Goal: Task Accomplishment & Management: Manage account settings

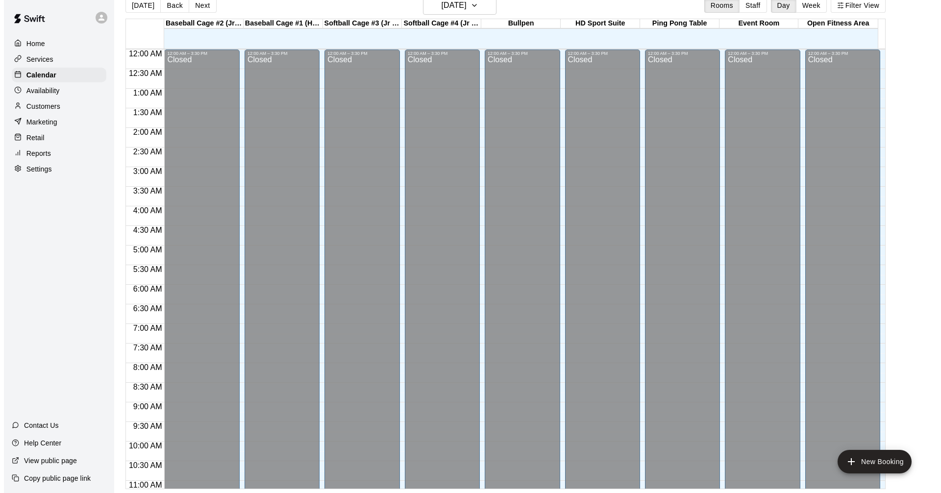
scroll to position [473, 0]
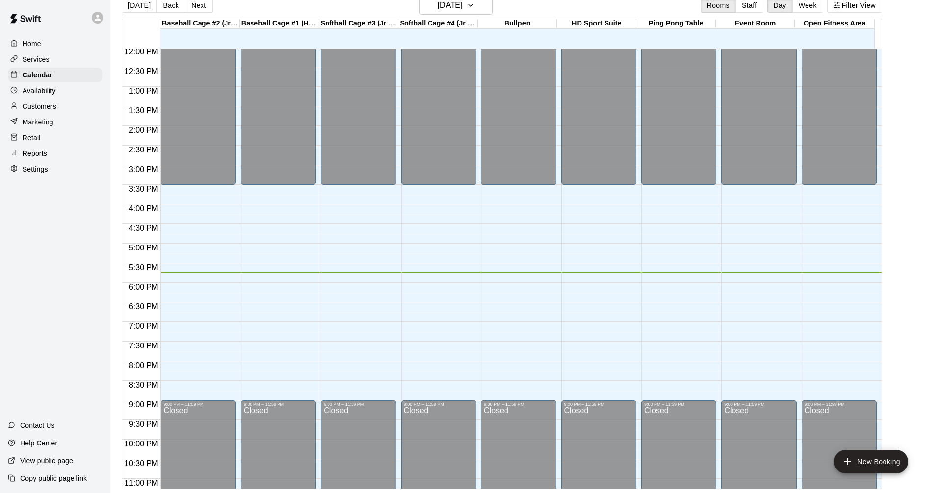
click at [856, 460] on button "New Booking" at bounding box center [871, 462] width 74 height 24
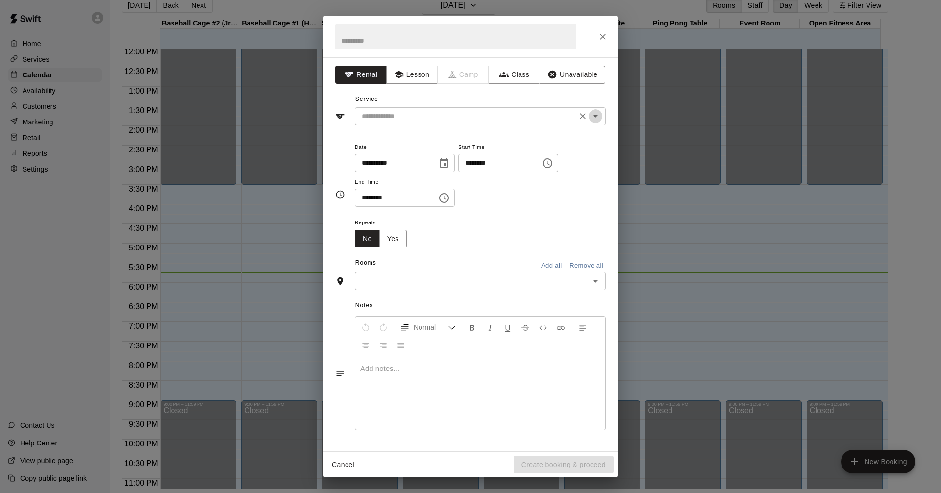
click at [593, 115] on icon "Open" at bounding box center [596, 116] width 12 height 12
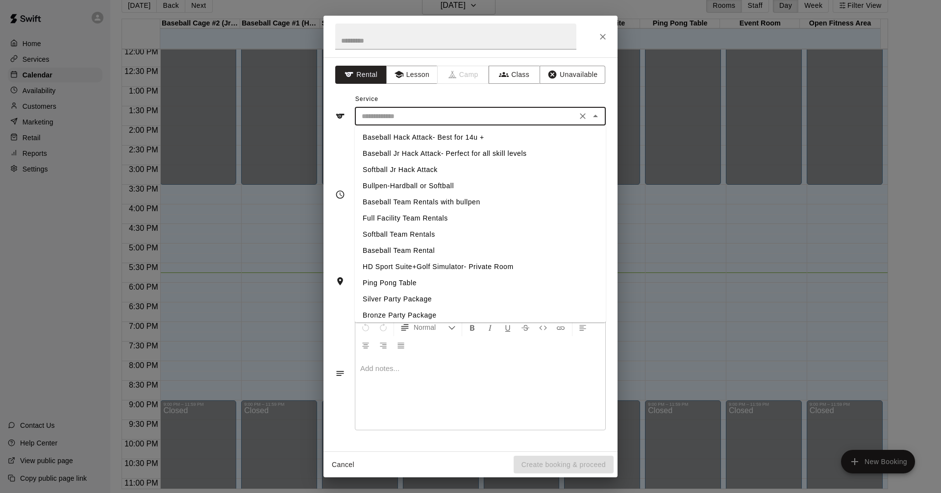
click at [424, 266] on li "HD Sport Suite+Golf Simulator- Private Room" at bounding box center [480, 267] width 251 height 16
type input "**********"
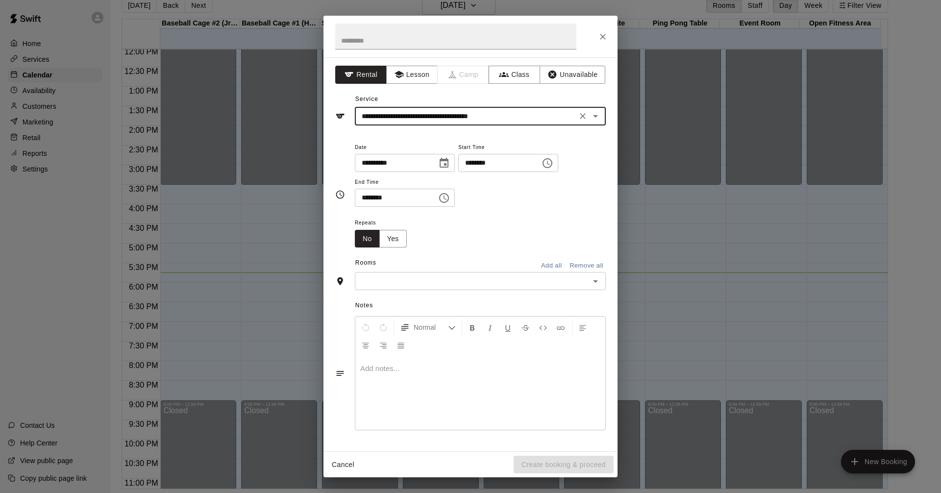
click at [553, 163] on icon "Choose time, selected time is 4:00 PM" at bounding box center [548, 163] width 12 height 12
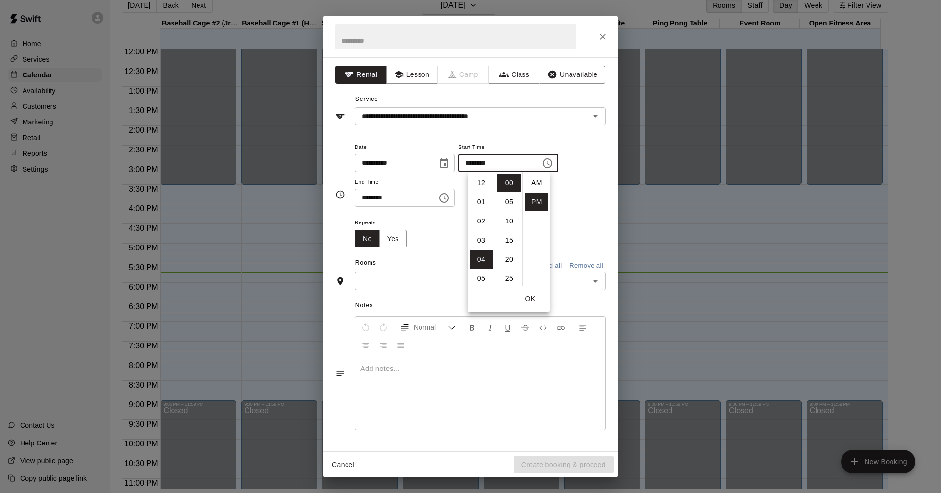
scroll to position [18, 0]
click at [481, 200] on li "05" at bounding box center [482, 202] width 24 height 18
click at [504, 206] on li "45" at bounding box center [510, 208] width 24 height 18
type input "********"
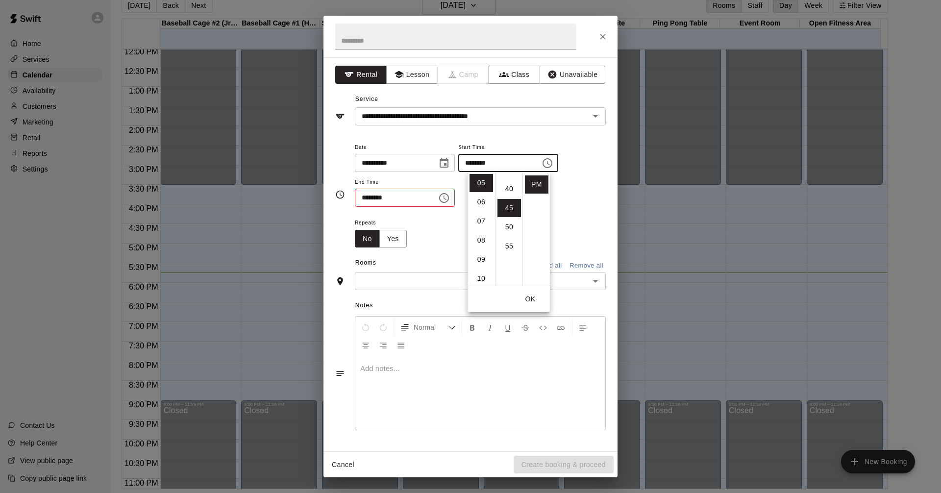
scroll to position [172, 0]
click at [573, 212] on div "**********" at bounding box center [480, 179] width 251 height 76
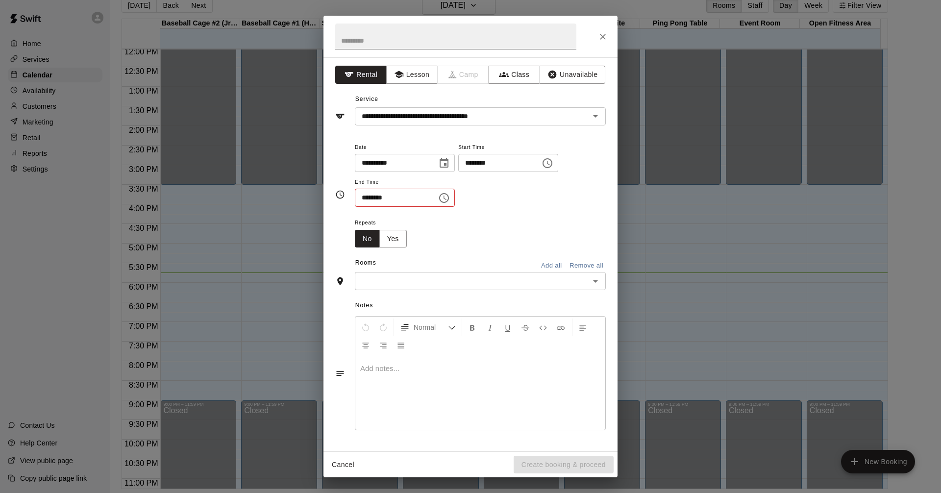
click at [450, 195] on icon "Choose time, selected time is 4:30 PM" at bounding box center [444, 198] width 12 height 12
click at [369, 255] on li "06" at bounding box center [369, 256] width 24 height 18
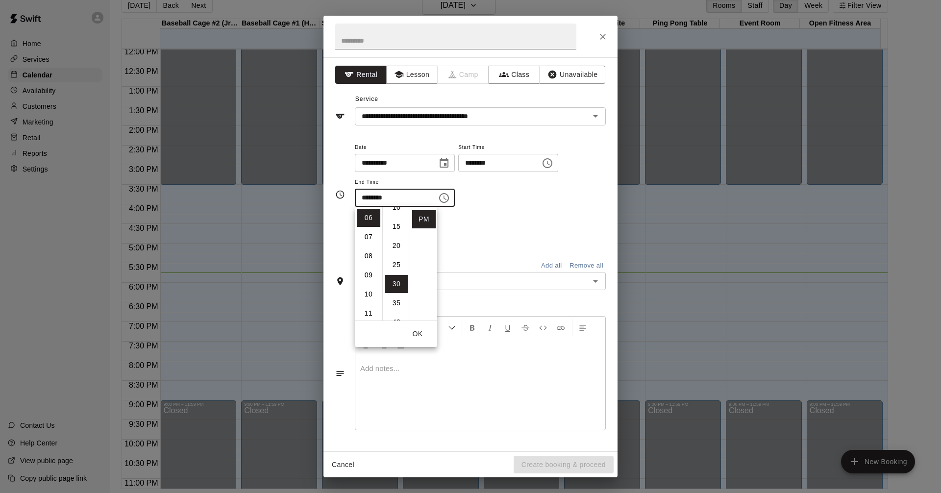
scroll to position [17, 0]
click at [398, 296] on li "25" at bounding box center [397, 297] width 24 height 18
click at [508, 202] on div "**********" at bounding box center [480, 174] width 251 height 66
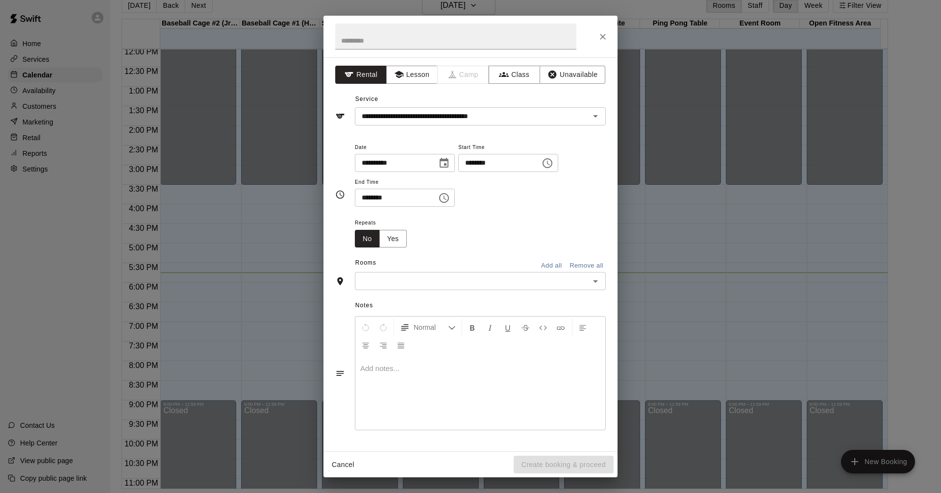
click at [450, 199] on icon "Choose time, selected time is 6:25 PM" at bounding box center [444, 198] width 12 height 12
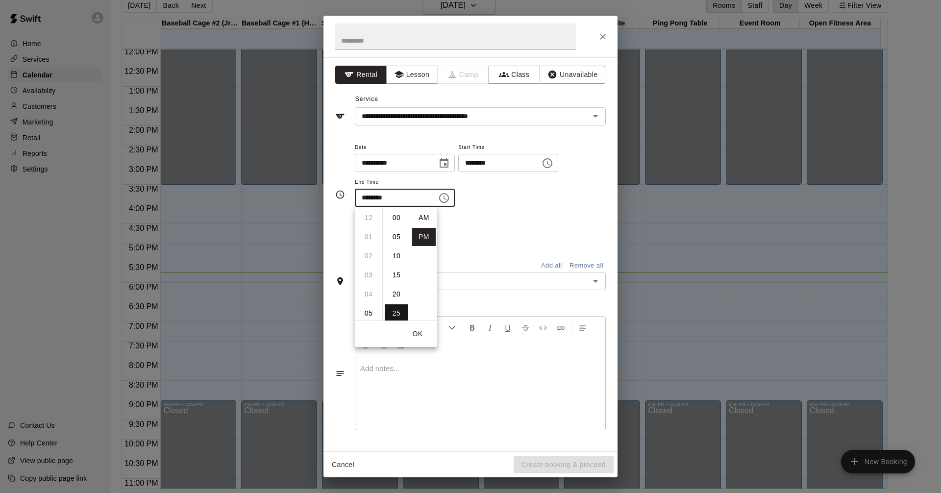
scroll to position [18, 0]
click at [397, 246] on li "20" at bounding box center [397, 248] width 24 height 18
click at [400, 245] on li "15" at bounding box center [397, 248] width 24 height 18
type input "********"
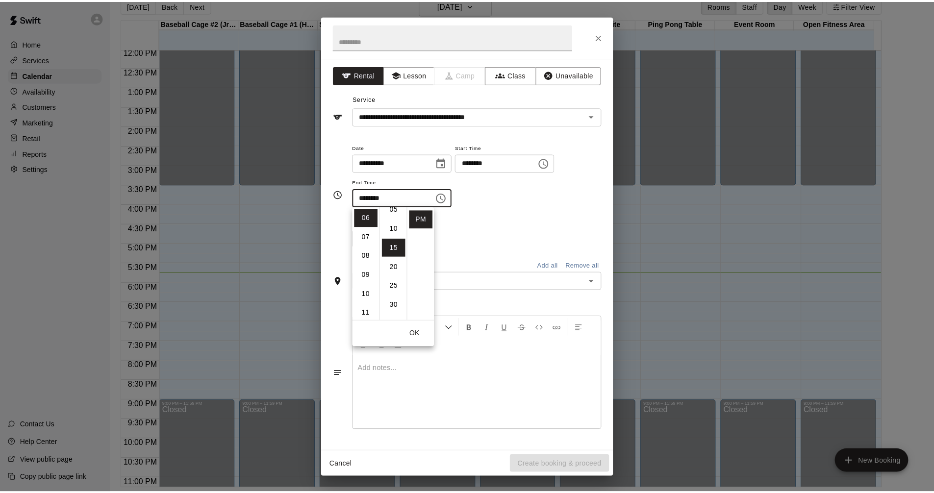
scroll to position [57, 0]
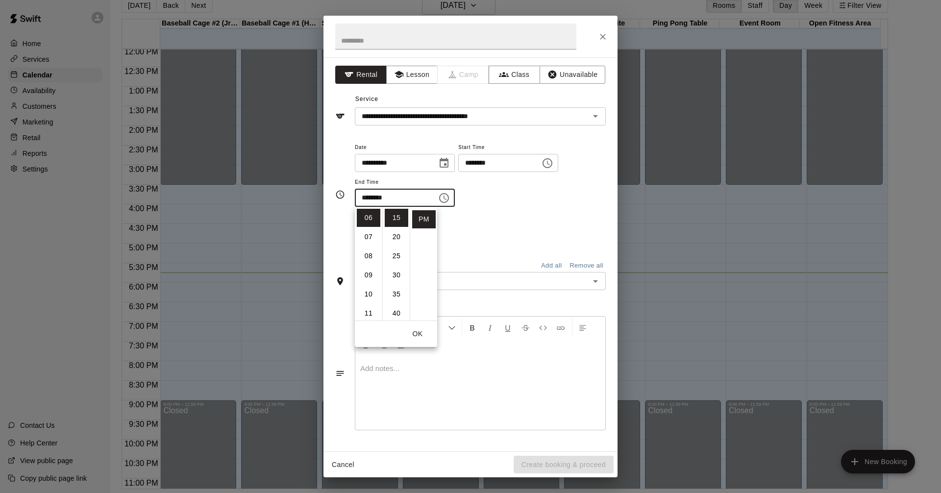
click at [592, 275] on icon "Open" at bounding box center [596, 281] width 12 height 12
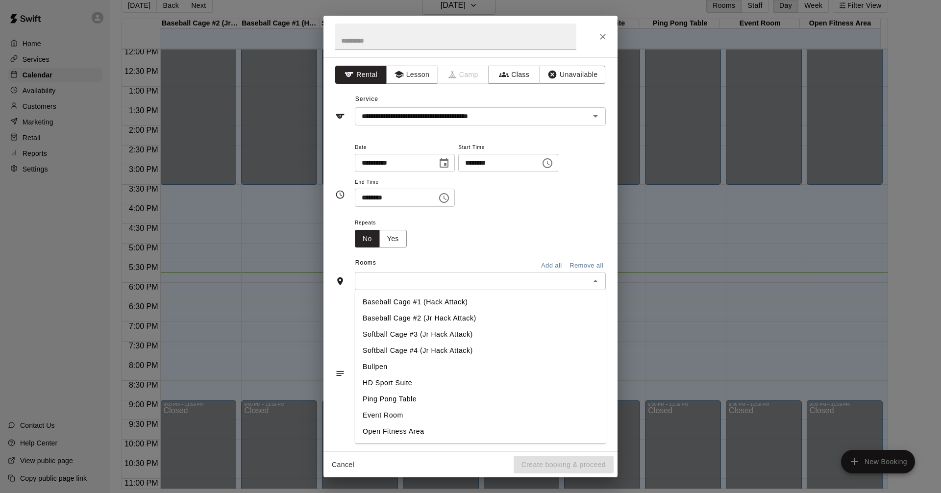
click at [403, 385] on li "HD Sport Suite" at bounding box center [480, 383] width 251 height 16
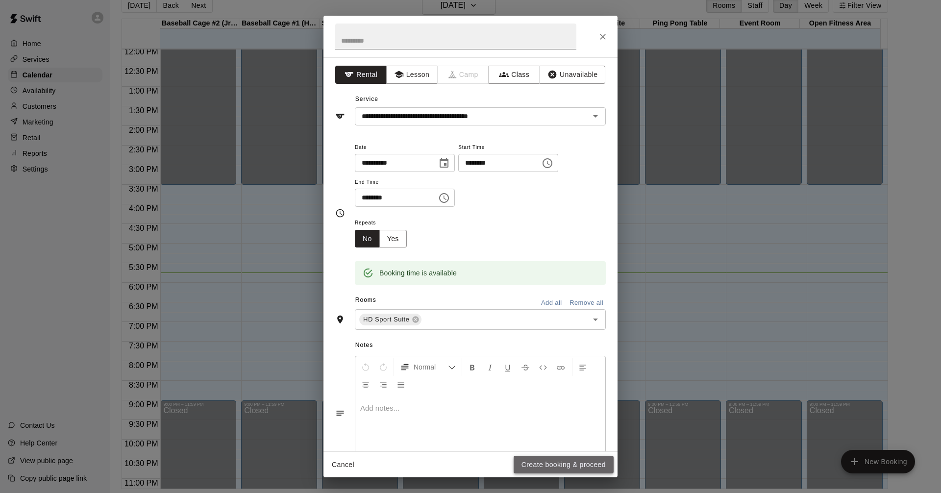
click at [581, 460] on button "Create booking & proceed" at bounding box center [564, 465] width 100 height 18
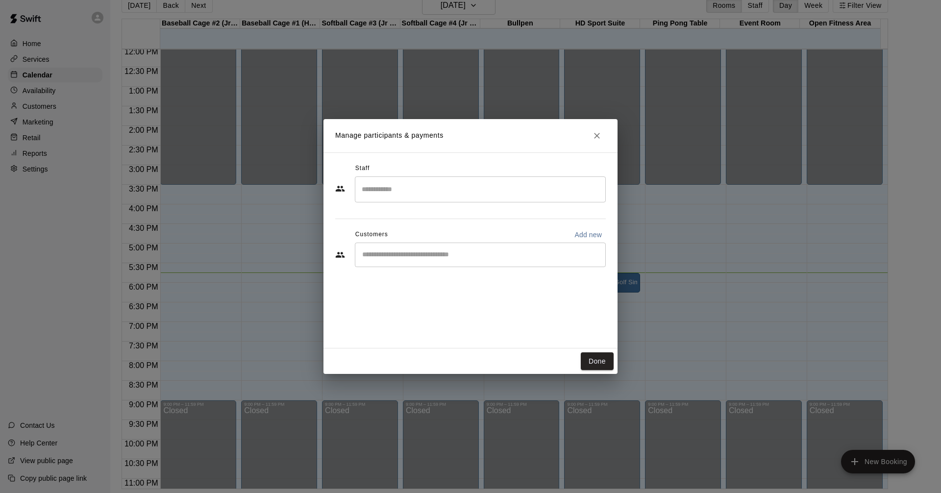
click at [601, 361] on button "Done" at bounding box center [597, 361] width 33 height 18
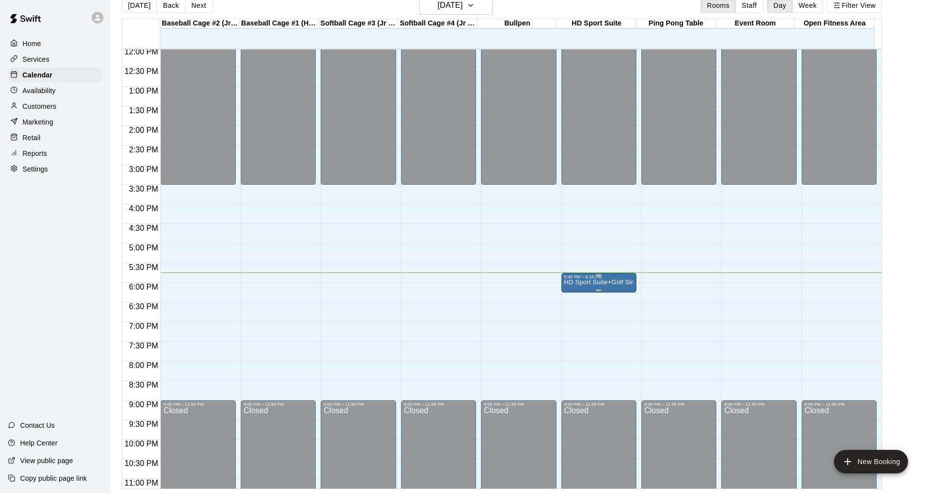
click at [598, 282] on p "HD Sport Suite+Golf Simulator- Private Room" at bounding box center [598, 282] width 69 height 0
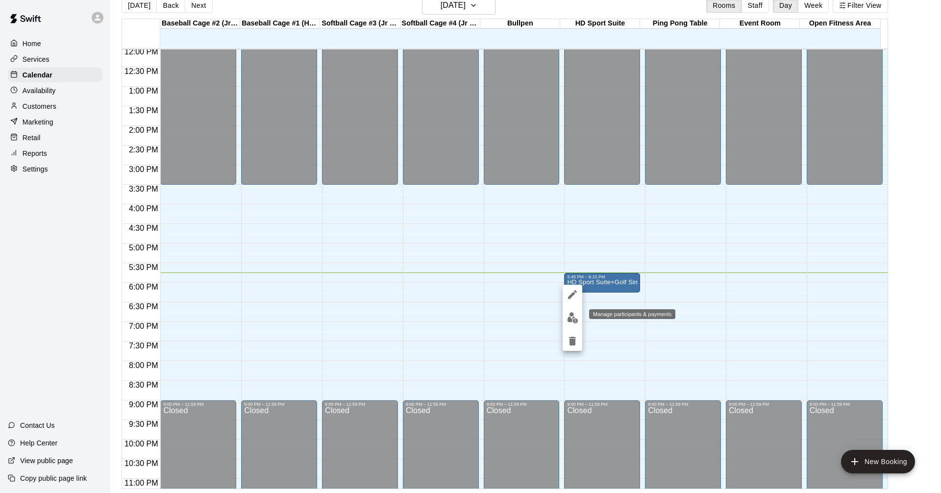
click at [573, 319] on img "edit" at bounding box center [572, 317] width 11 height 11
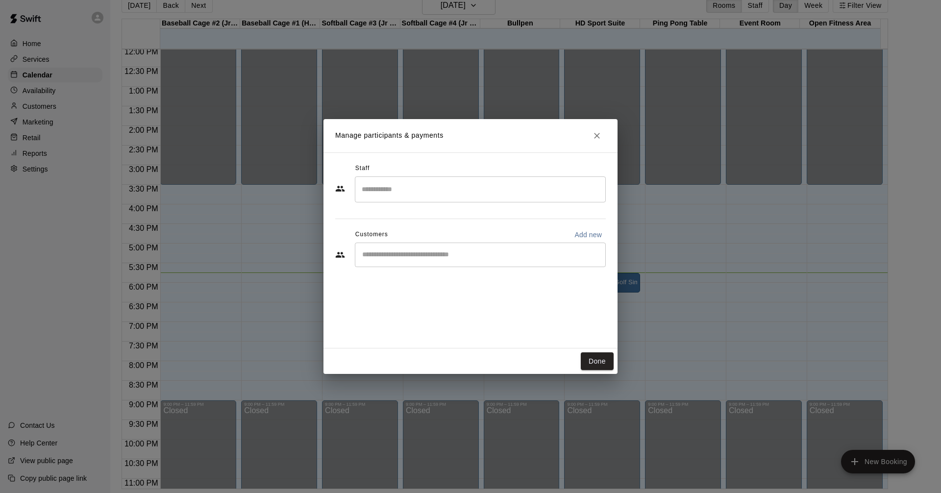
click at [465, 260] on div "​" at bounding box center [480, 255] width 251 height 25
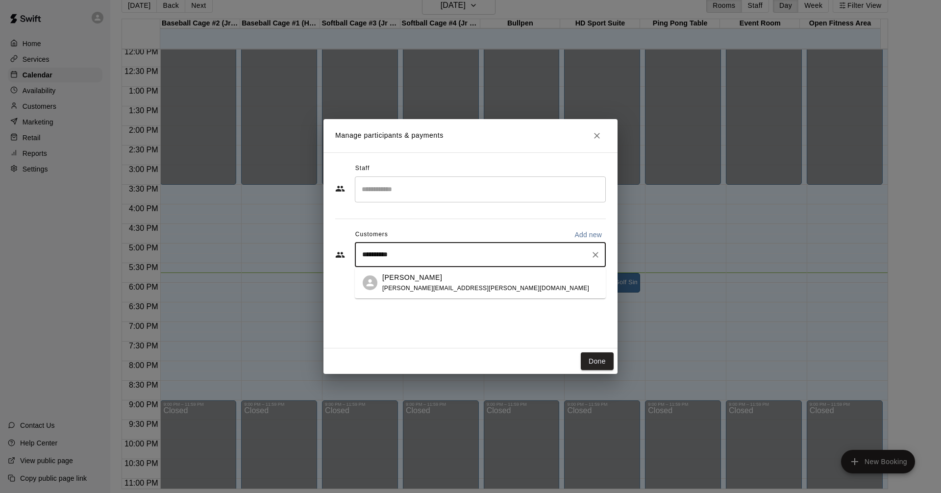
type input "**********"
click at [445, 299] on div "**********" at bounding box center [471, 250] width 294 height 196
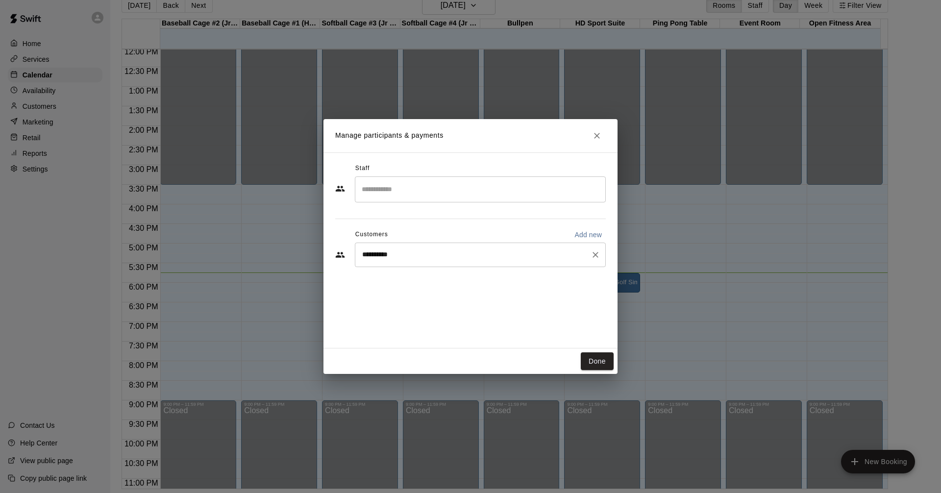
click at [440, 264] on div "**********" at bounding box center [480, 255] width 251 height 25
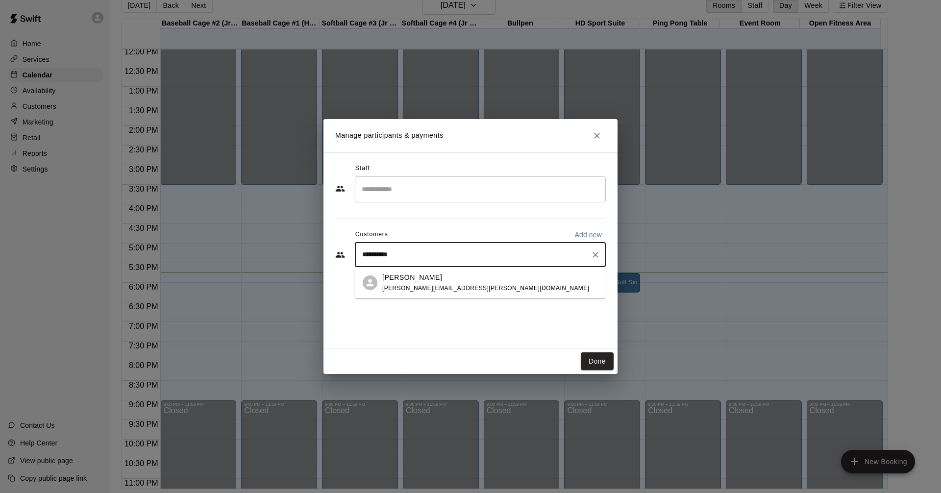
click at [440, 282] on div "[PERSON_NAME]" at bounding box center [485, 278] width 207 height 10
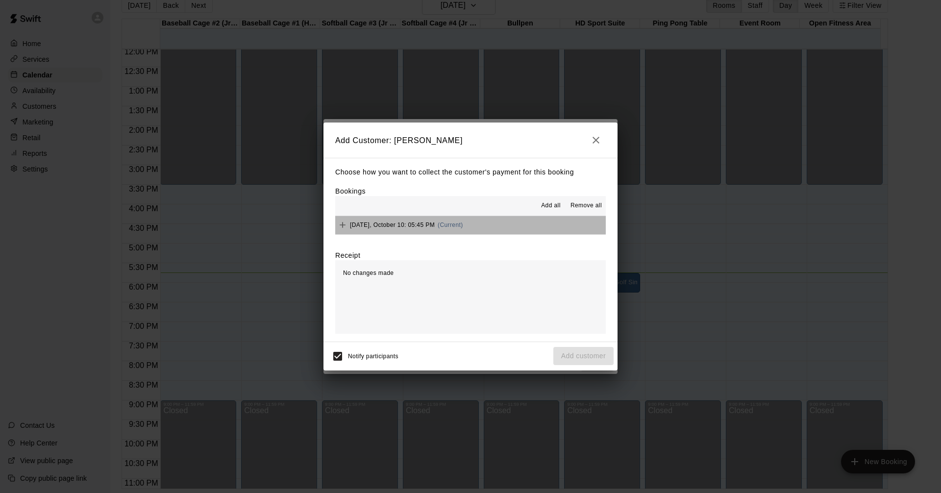
click at [500, 227] on button "[DATE], October 10: 05:45 PM (Current)" at bounding box center [470, 225] width 271 height 18
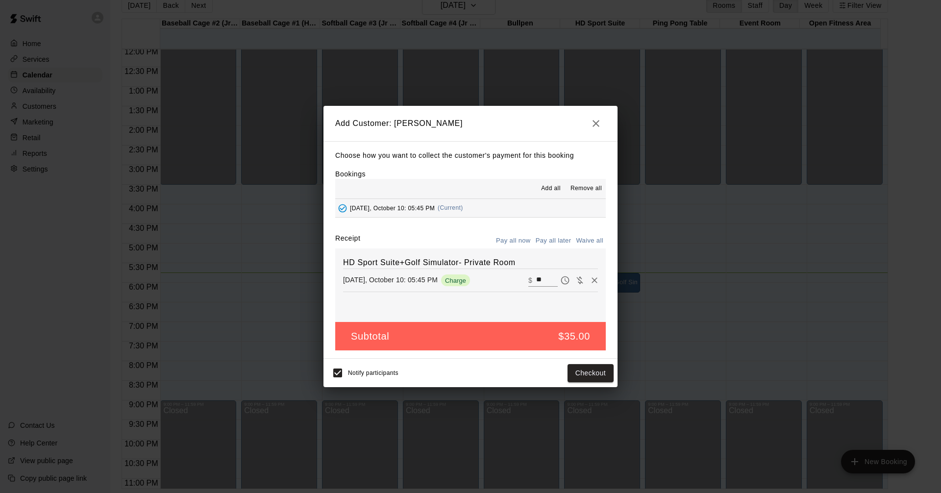
click at [350, 374] on div "Notify participants" at bounding box center [362, 373] width 71 height 21
click at [560, 243] on button "Pay all later" at bounding box center [553, 240] width 41 height 15
click at [549, 238] on button "Pay all later" at bounding box center [553, 240] width 41 height 15
click at [510, 246] on button "Pay all now" at bounding box center [514, 240] width 40 height 15
click at [596, 373] on button "Checkout" at bounding box center [591, 373] width 46 height 18
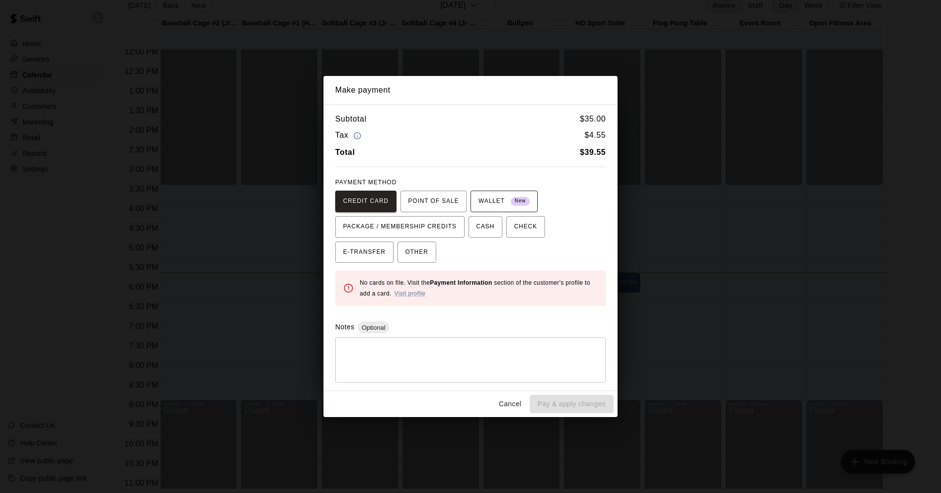
drag, startPoint x: 416, startPoint y: 202, endPoint x: 524, endPoint y: 214, distance: 108.9
click at [419, 202] on span "POINT OF SALE" at bounding box center [433, 202] width 50 height 16
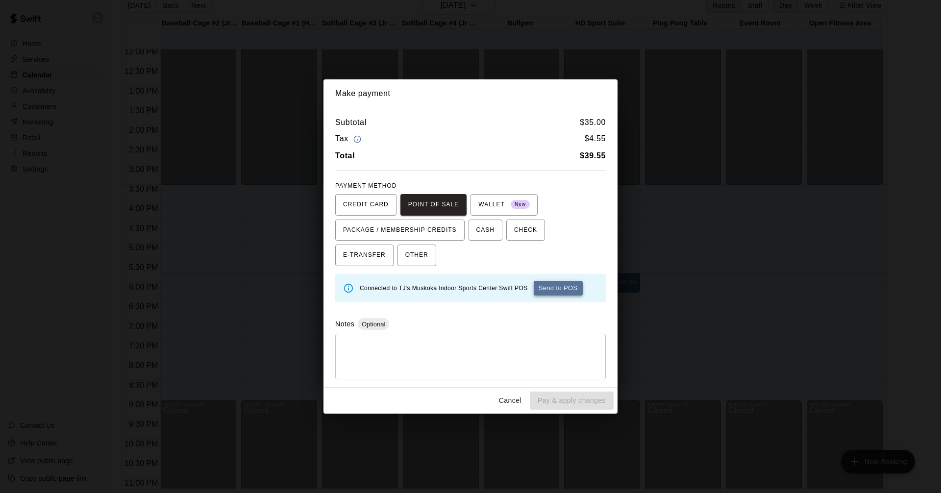
click at [566, 293] on button "Send to POS" at bounding box center [558, 288] width 49 height 15
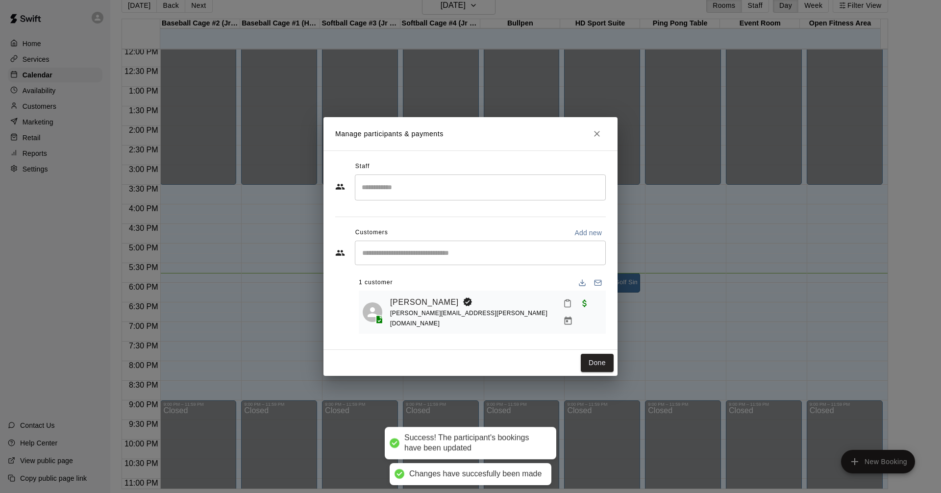
click at [571, 150] on h2 "Manage participants & payments" at bounding box center [471, 133] width 294 height 33
click at [596, 363] on button "Done" at bounding box center [597, 363] width 33 height 18
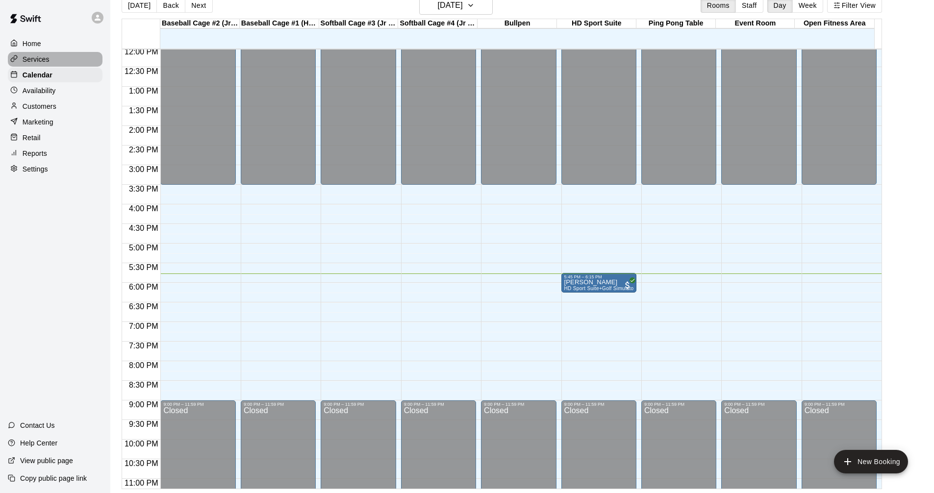
click at [65, 61] on div "Services" at bounding box center [55, 59] width 95 height 15
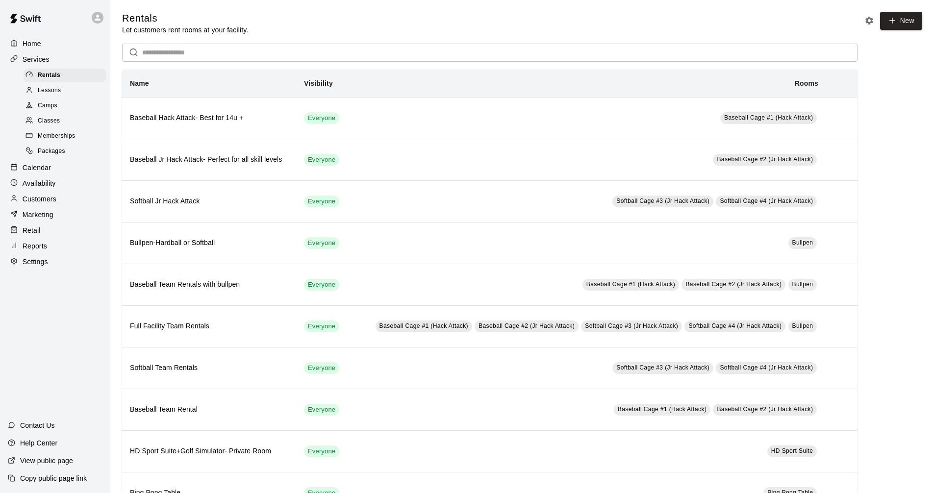
drag, startPoint x: 70, startPoint y: 174, endPoint x: 96, endPoint y: 180, distance: 26.9
click at [71, 173] on div "Calendar" at bounding box center [55, 167] width 95 height 15
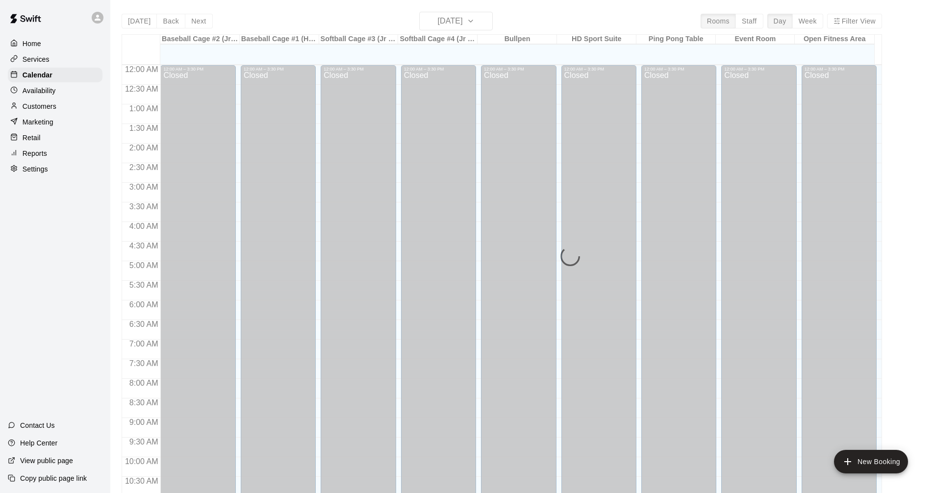
scroll to position [473, 0]
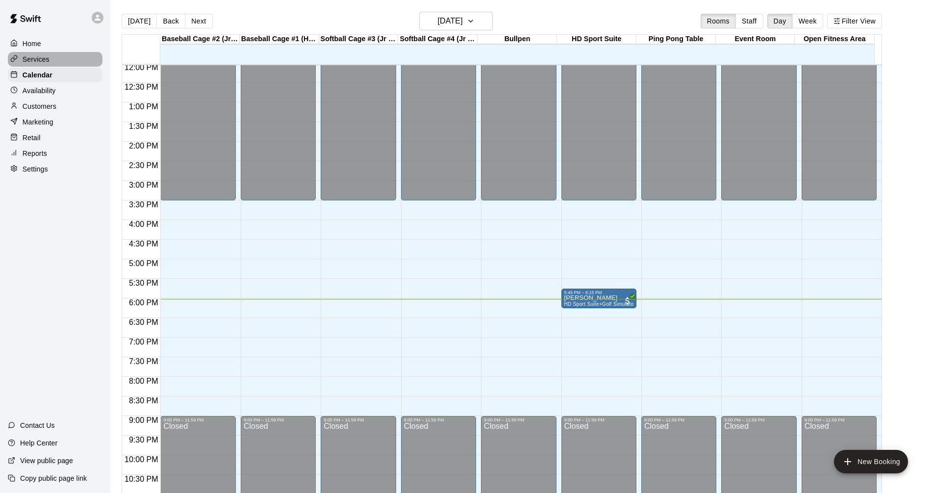
click at [37, 62] on p "Services" at bounding box center [36, 59] width 27 height 10
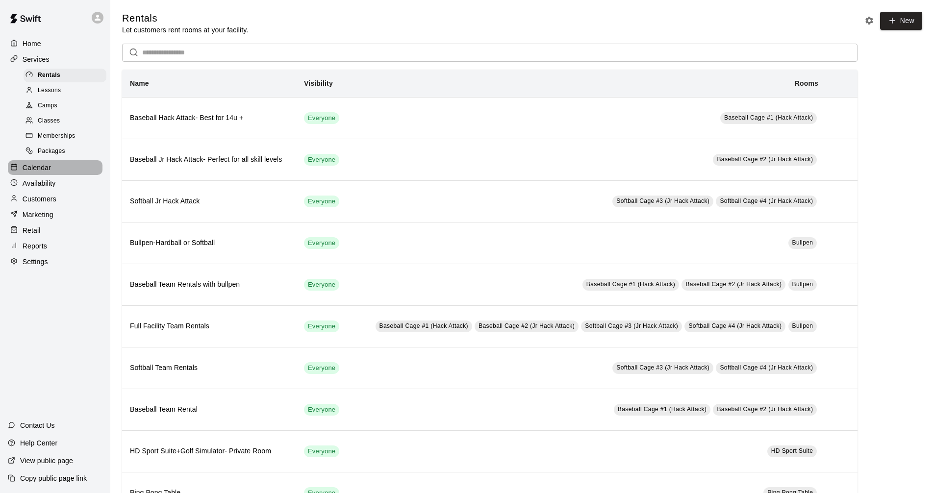
click at [65, 169] on div "Calendar" at bounding box center [55, 167] width 95 height 15
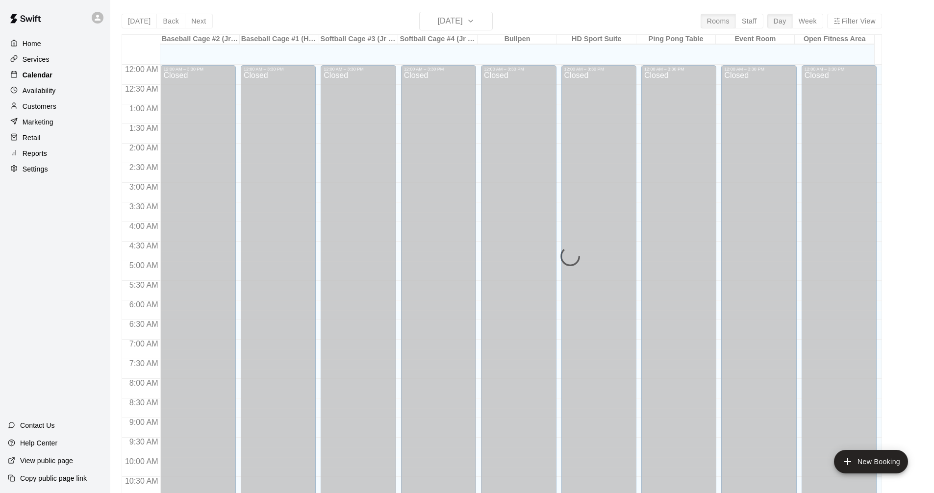
scroll to position [473, 0]
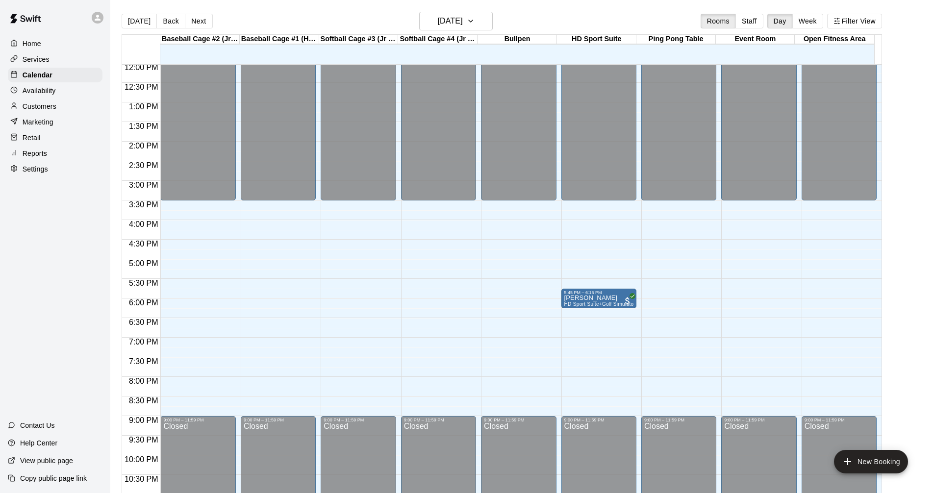
click at [49, 65] on div "Services" at bounding box center [55, 59] width 95 height 15
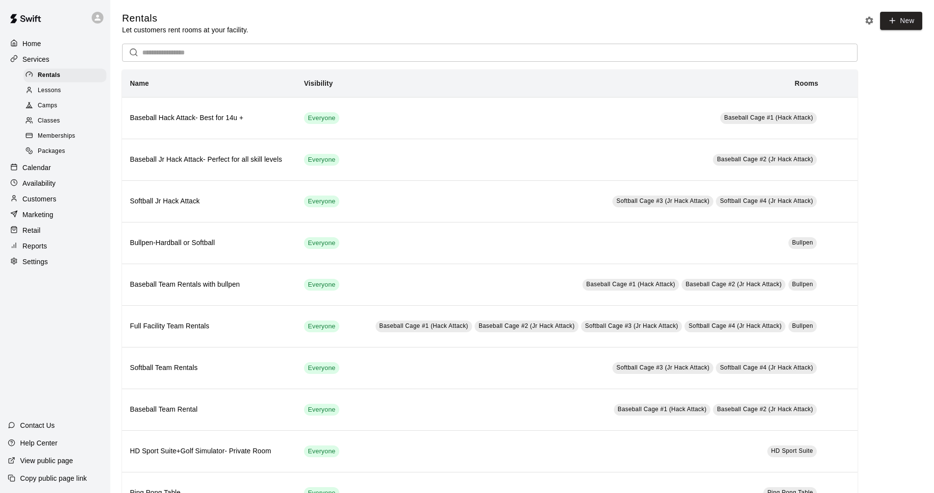
click at [40, 173] on p "Calendar" at bounding box center [37, 168] width 28 height 10
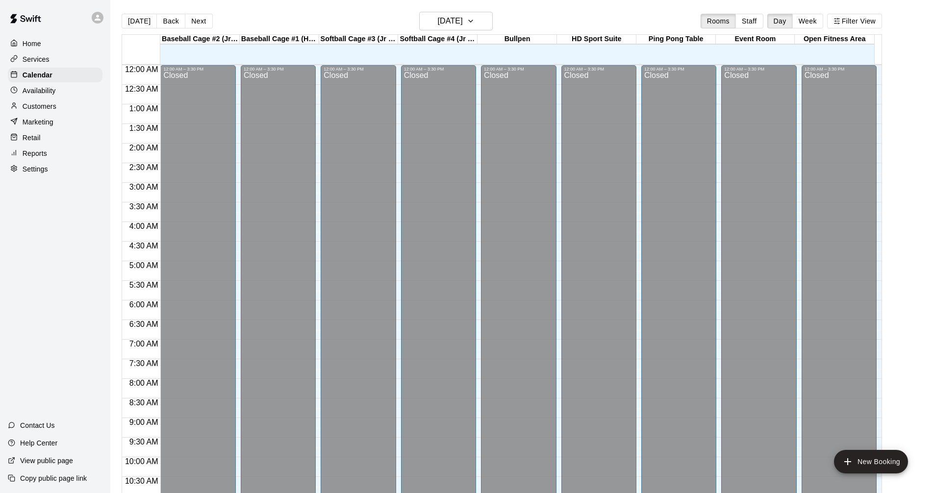
scroll to position [473, 0]
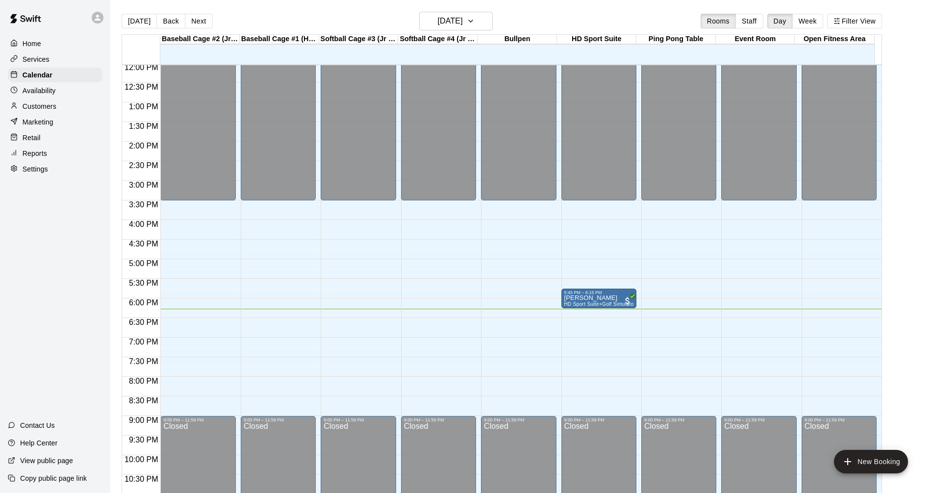
click at [45, 52] on div "Home Services Calendar Availability Customers Marketing Retail Reports Settings" at bounding box center [55, 106] width 110 height 142
click at [73, 67] on div "Services" at bounding box center [55, 59] width 95 height 15
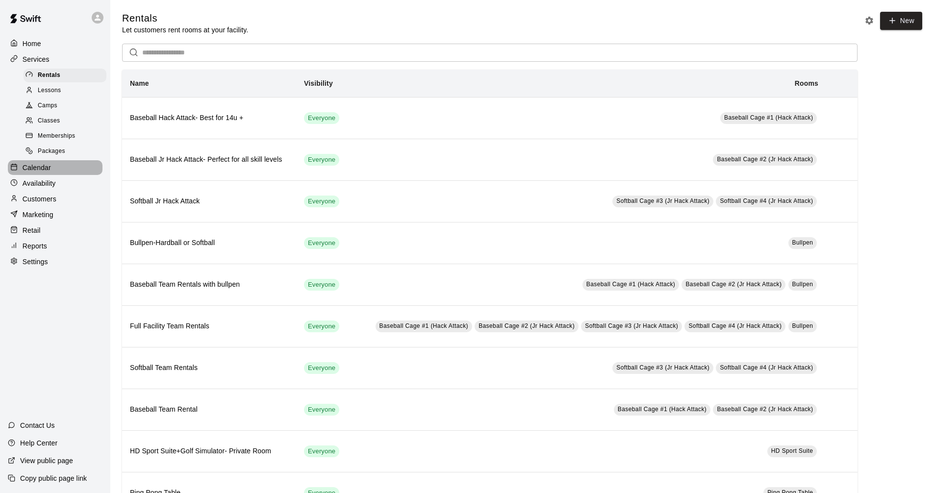
click at [77, 170] on div "Calendar" at bounding box center [55, 167] width 95 height 15
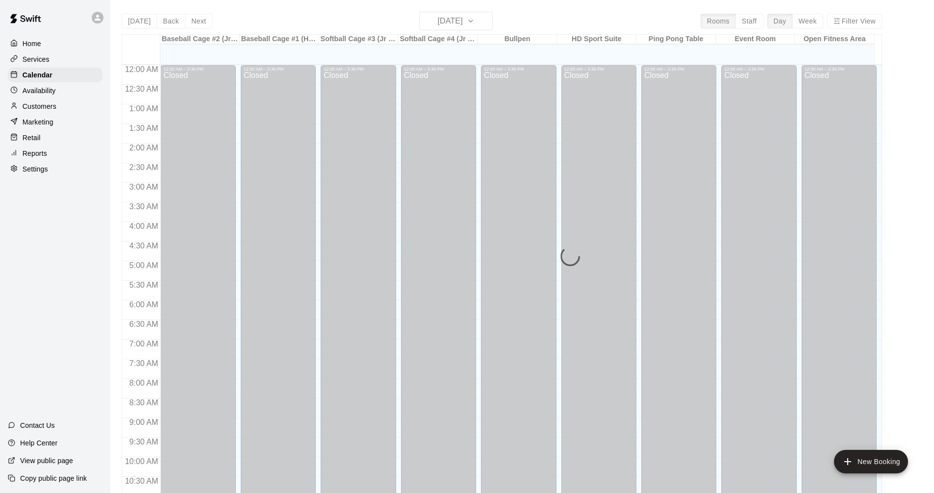
scroll to position [473, 0]
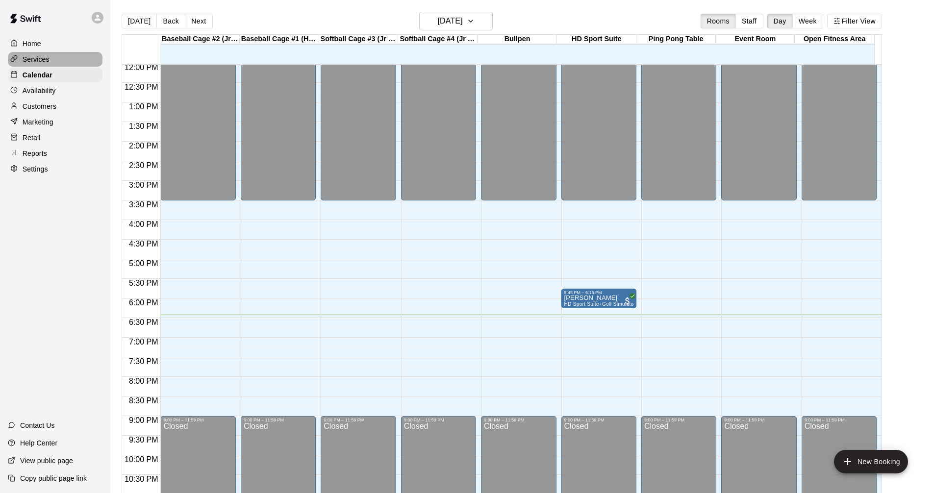
click at [72, 63] on div "Services" at bounding box center [55, 59] width 95 height 15
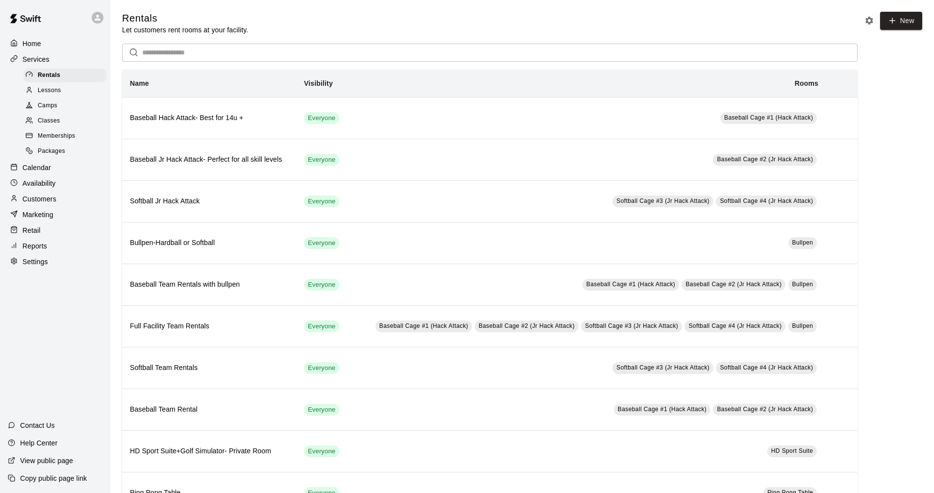
click at [46, 170] on p "Calendar" at bounding box center [37, 168] width 28 height 10
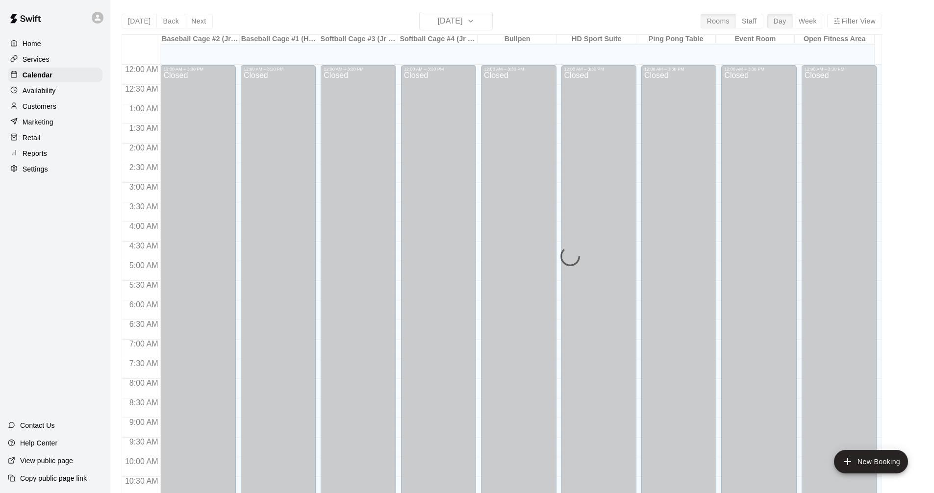
scroll to position [473, 0]
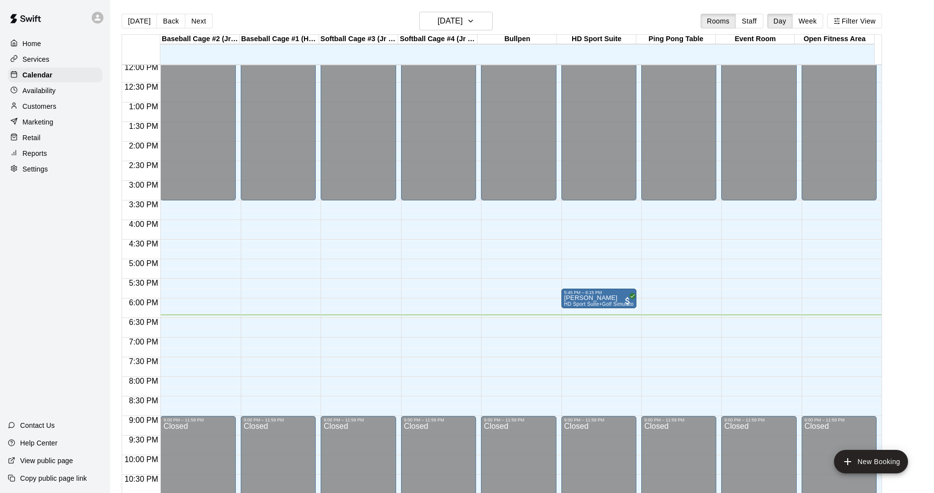
click at [86, 57] on div "Services" at bounding box center [55, 59] width 95 height 15
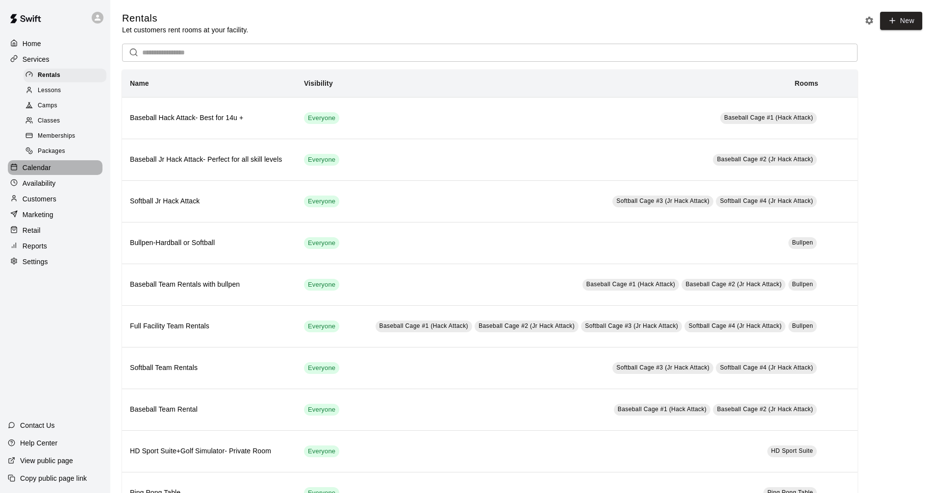
click at [67, 169] on div "Calendar" at bounding box center [55, 167] width 95 height 15
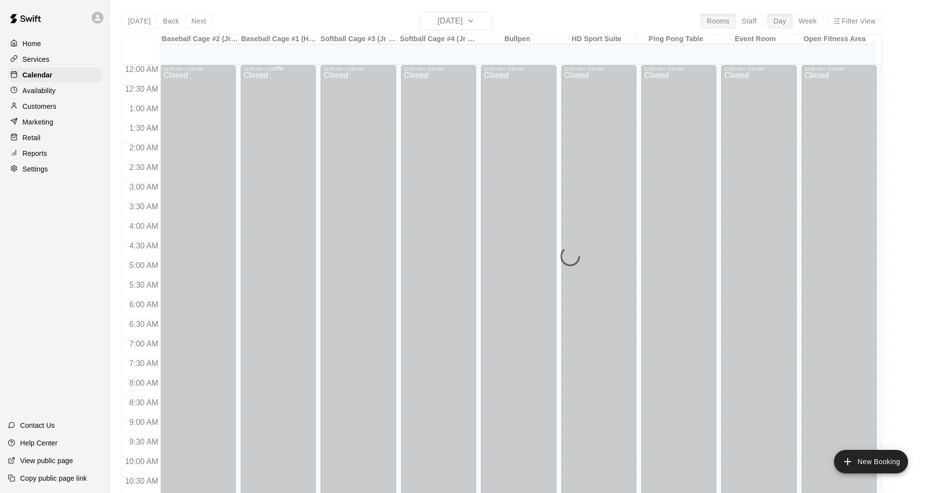
scroll to position [473, 0]
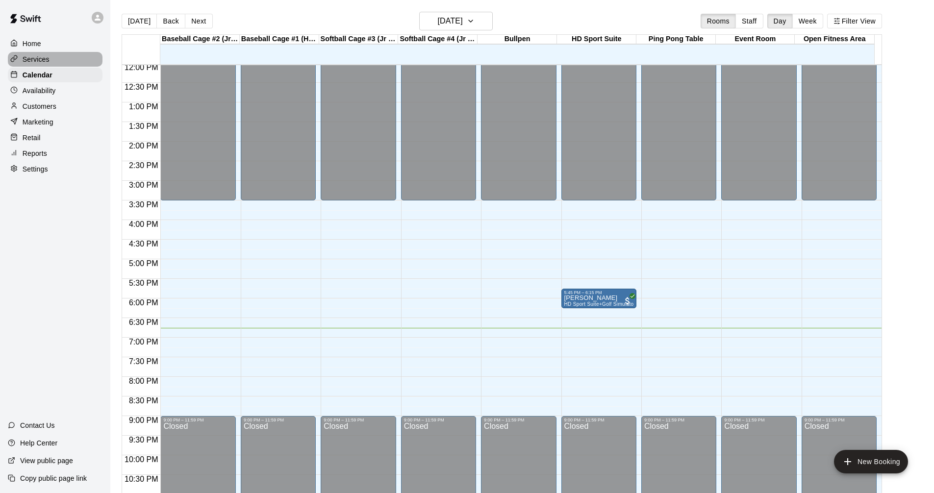
click at [51, 53] on div "Services" at bounding box center [55, 59] width 95 height 15
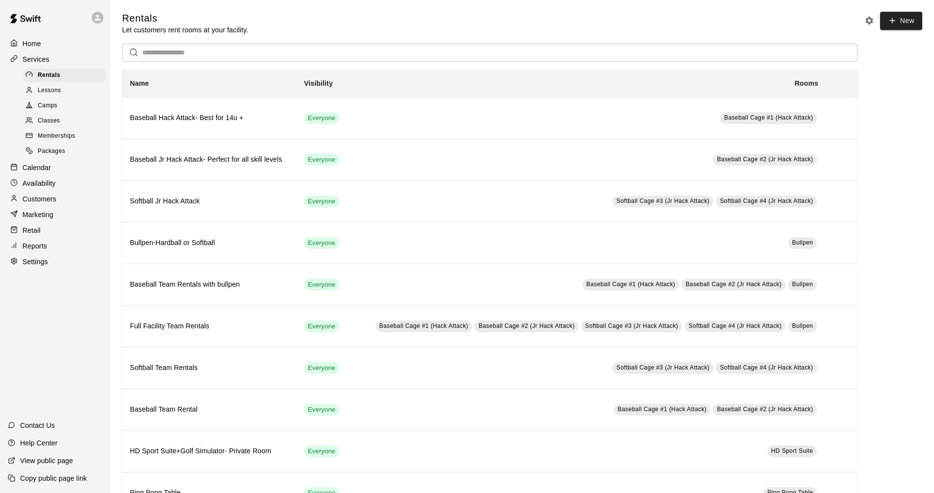
click at [61, 173] on div "Calendar" at bounding box center [55, 167] width 95 height 15
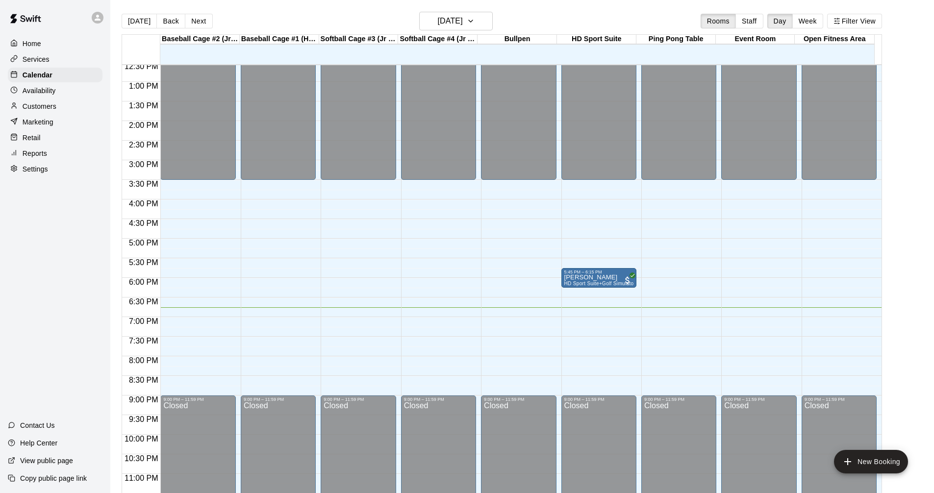
scroll to position [503, 0]
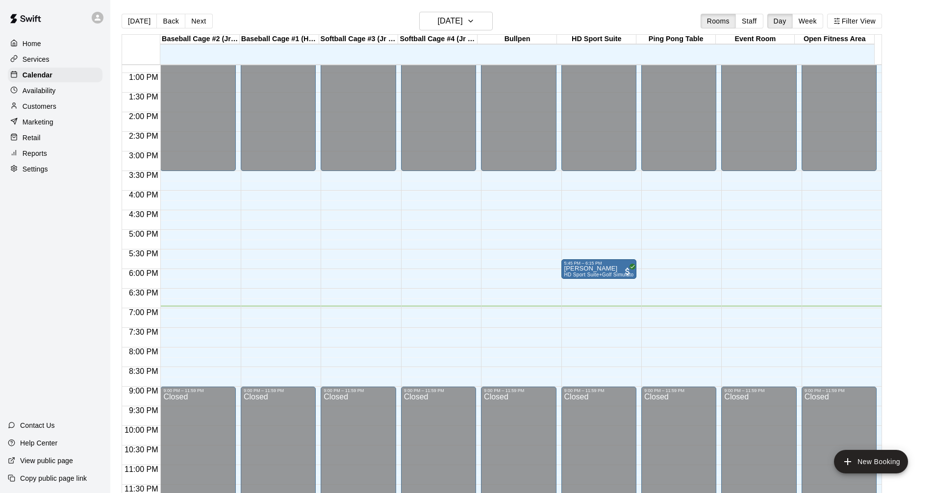
click at [73, 52] on div "Home Services Calendar Availability Customers Marketing Retail Reports Settings" at bounding box center [55, 106] width 110 height 142
click at [71, 63] on div "Services" at bounding box center [55, 59] width 95 height 15
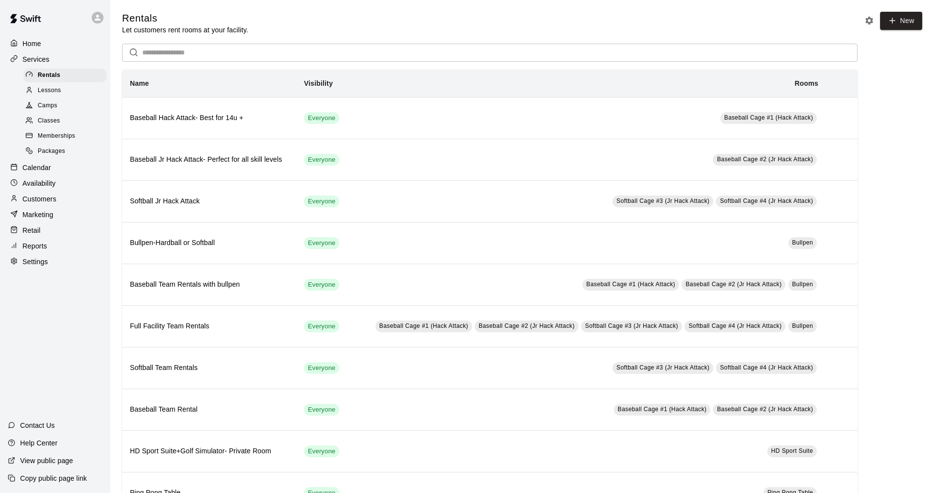
click at [68, 168] on div "Calendar" at bounding box center [55, 167] width 95 height 15
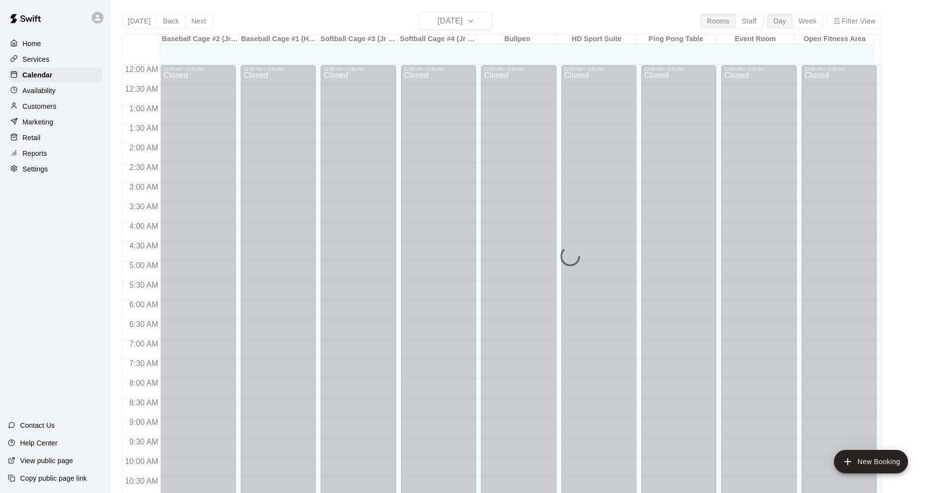
scroll to position [473, 0]
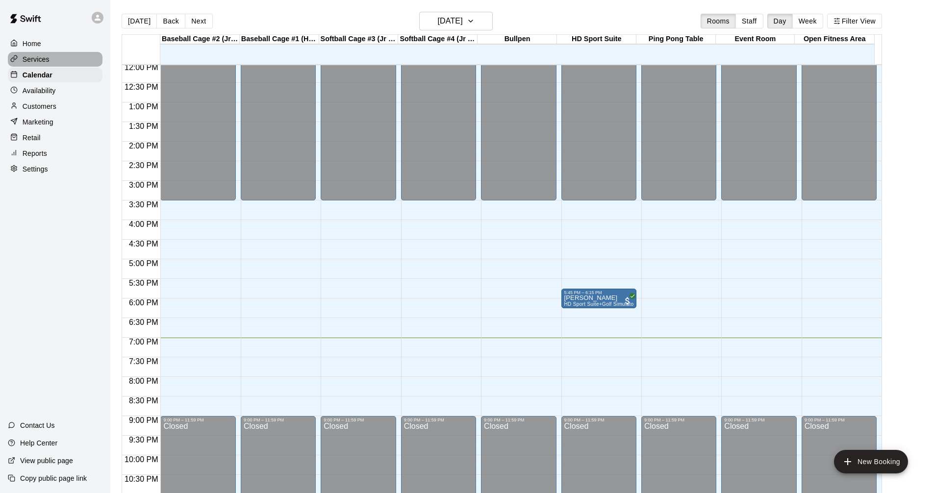
click at [57, 62] on div "Services" at bounding box center [55, 59] width 95 height 15
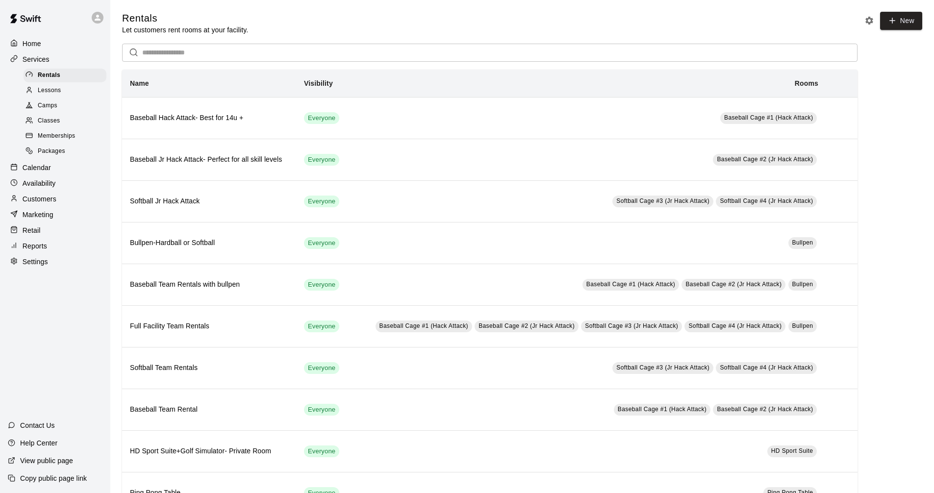
click at [57, 171] on div "Calendar" at bounding box center [55, 167] width 95 height 15
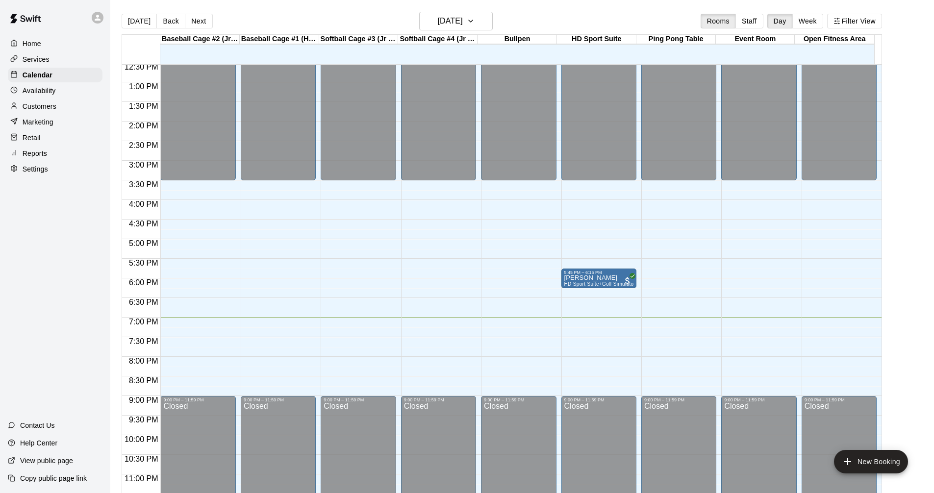
scroll to position [503, 0]
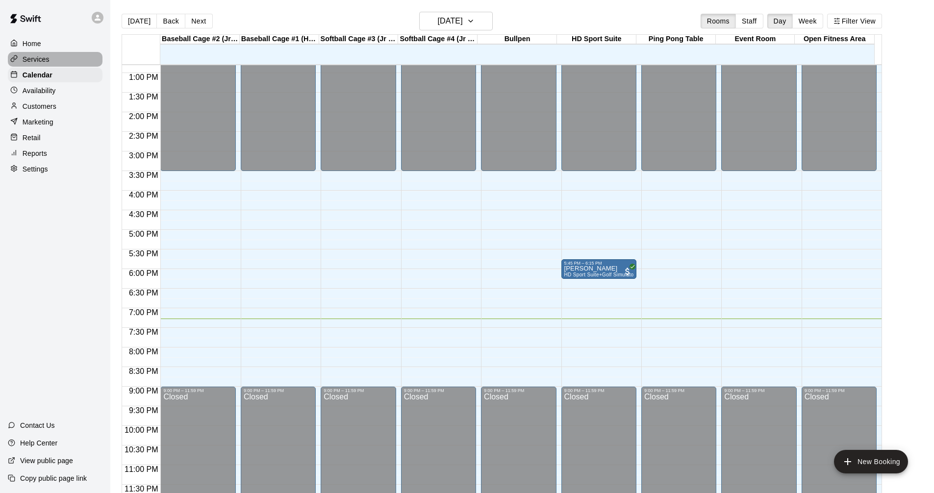
click at [55, 56] on div "Services" at bounding box center [55, 59] width 95 height 15
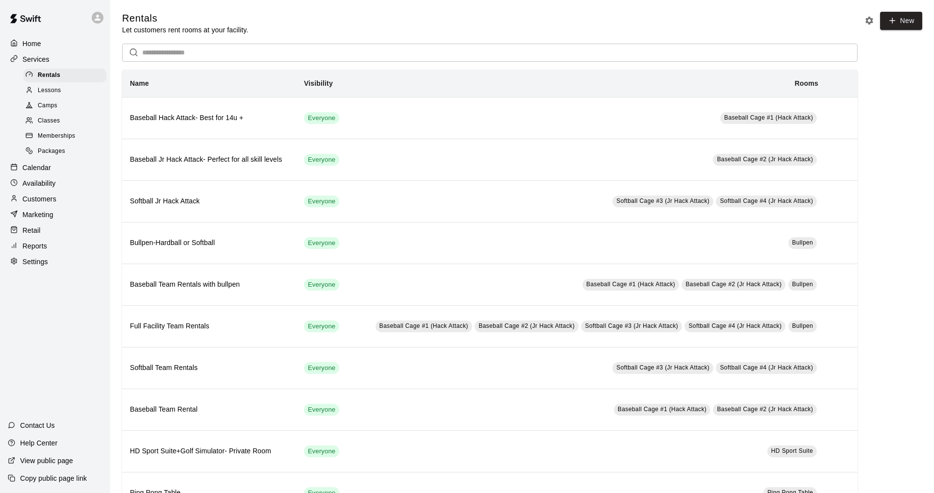
click at [78, 170] on div "Calendar" at bounding box center [55, 167] width 95 height 15
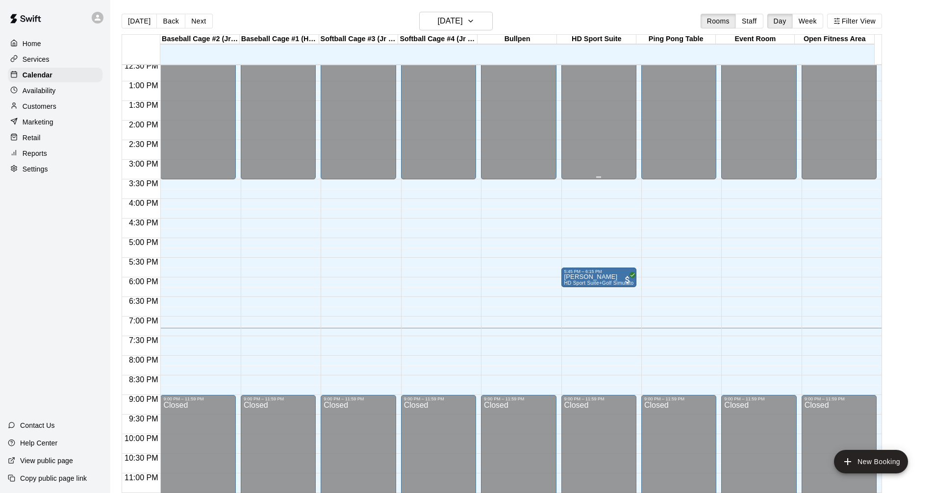
scroll to position [503, 0]
